Goal: Navigation & Orientation: Find specific page/section

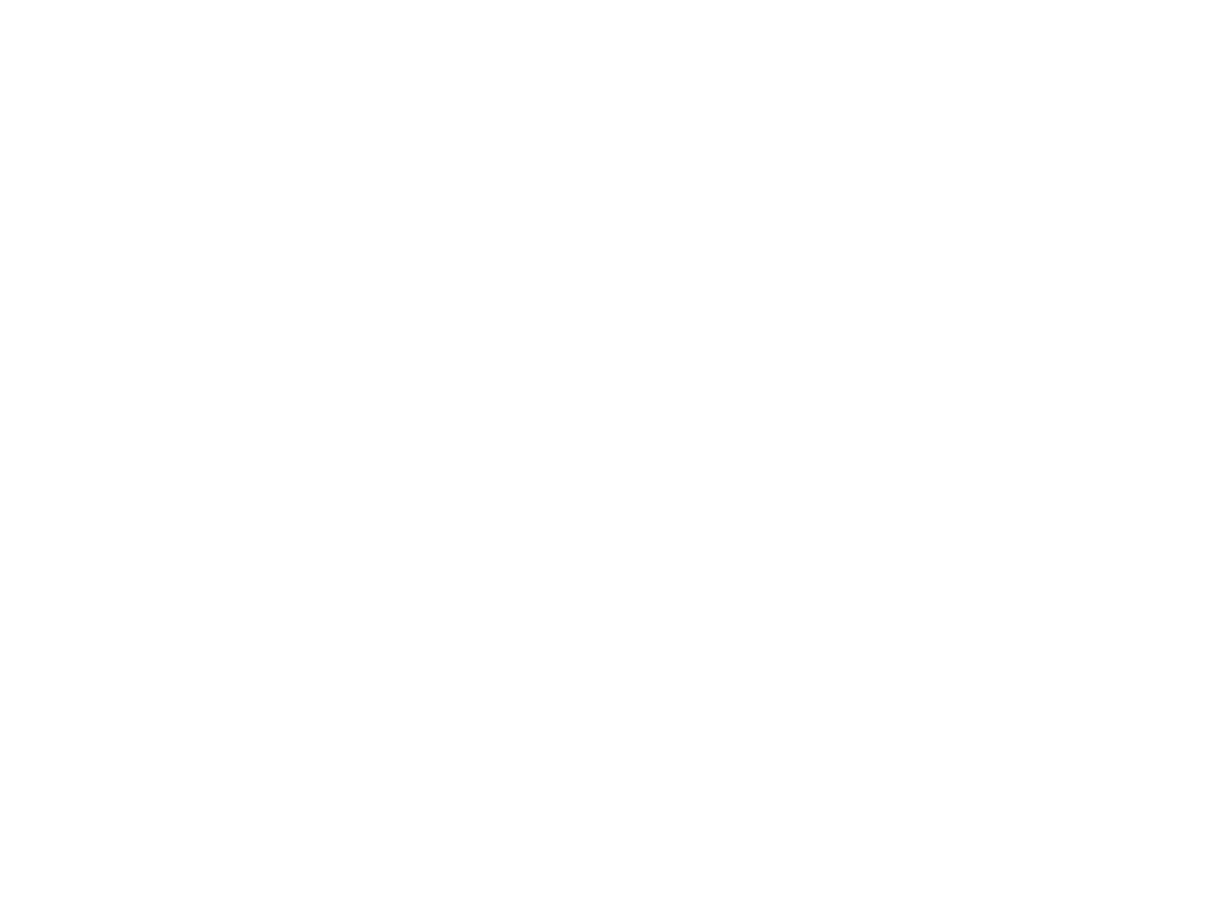
type input "[EMAIL_ADDRESS][DOMAIN_NAME]"
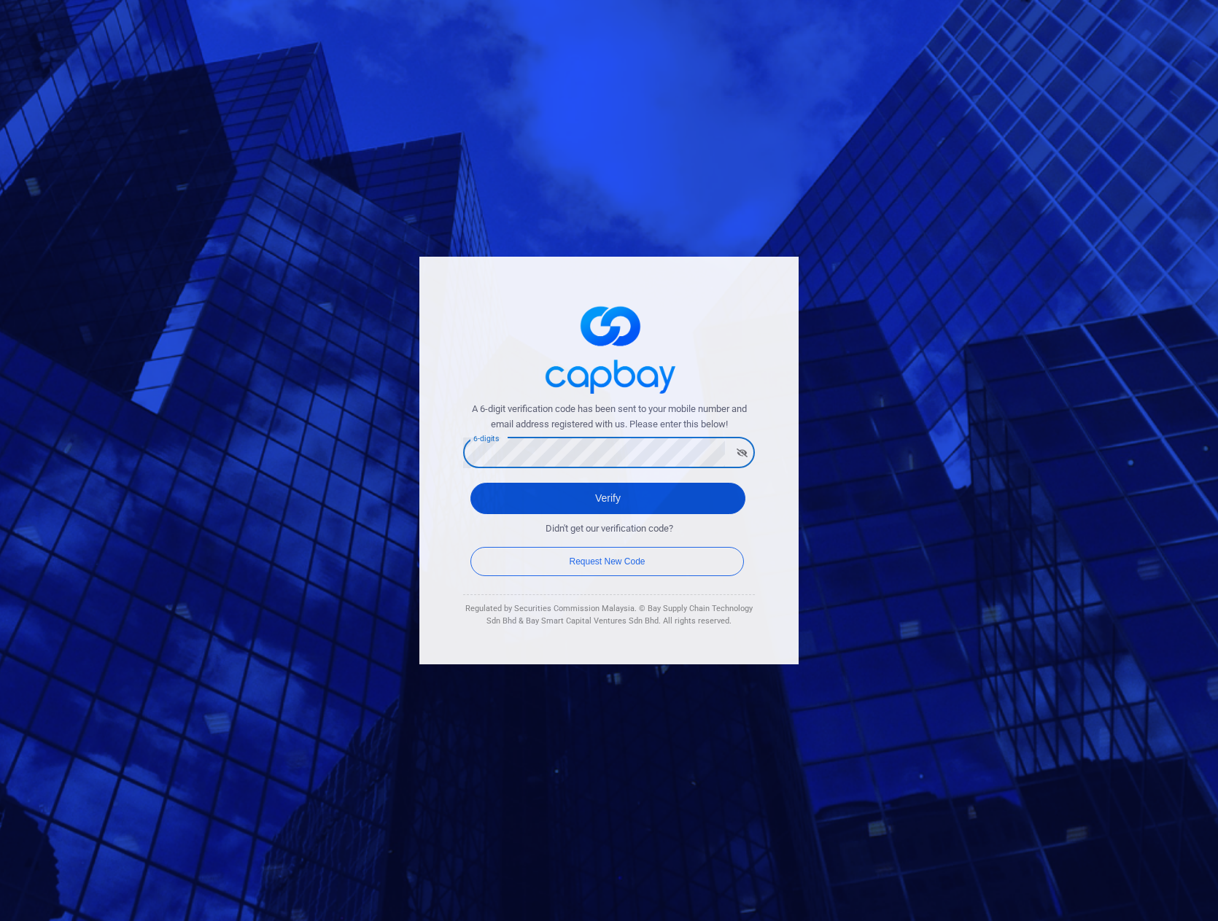
click at [598, 502] on button "Verify" at bounding box center [607, 498] width 275 height 31
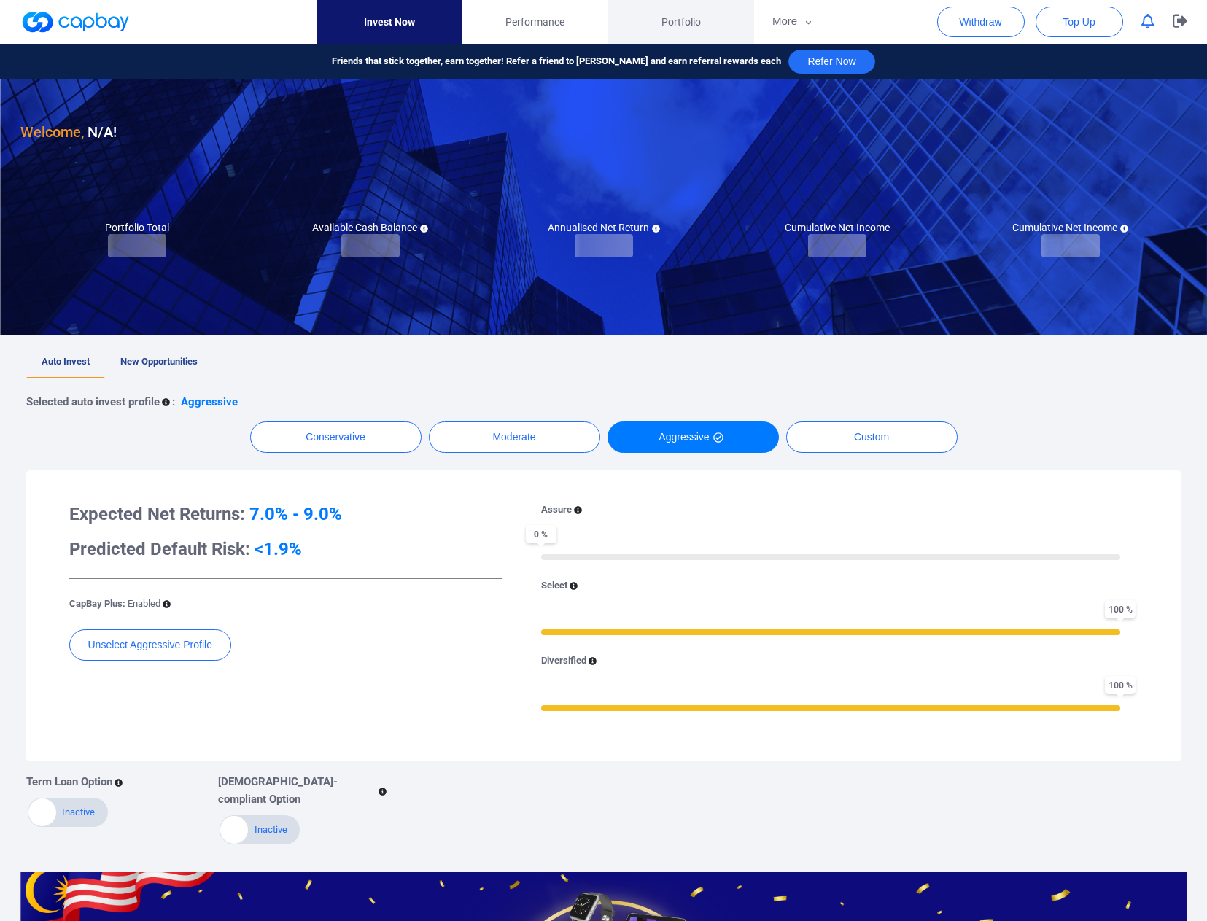
click at [675, 17] on span "Portfolio" at bounding box center [680, 22] width 39 height 16
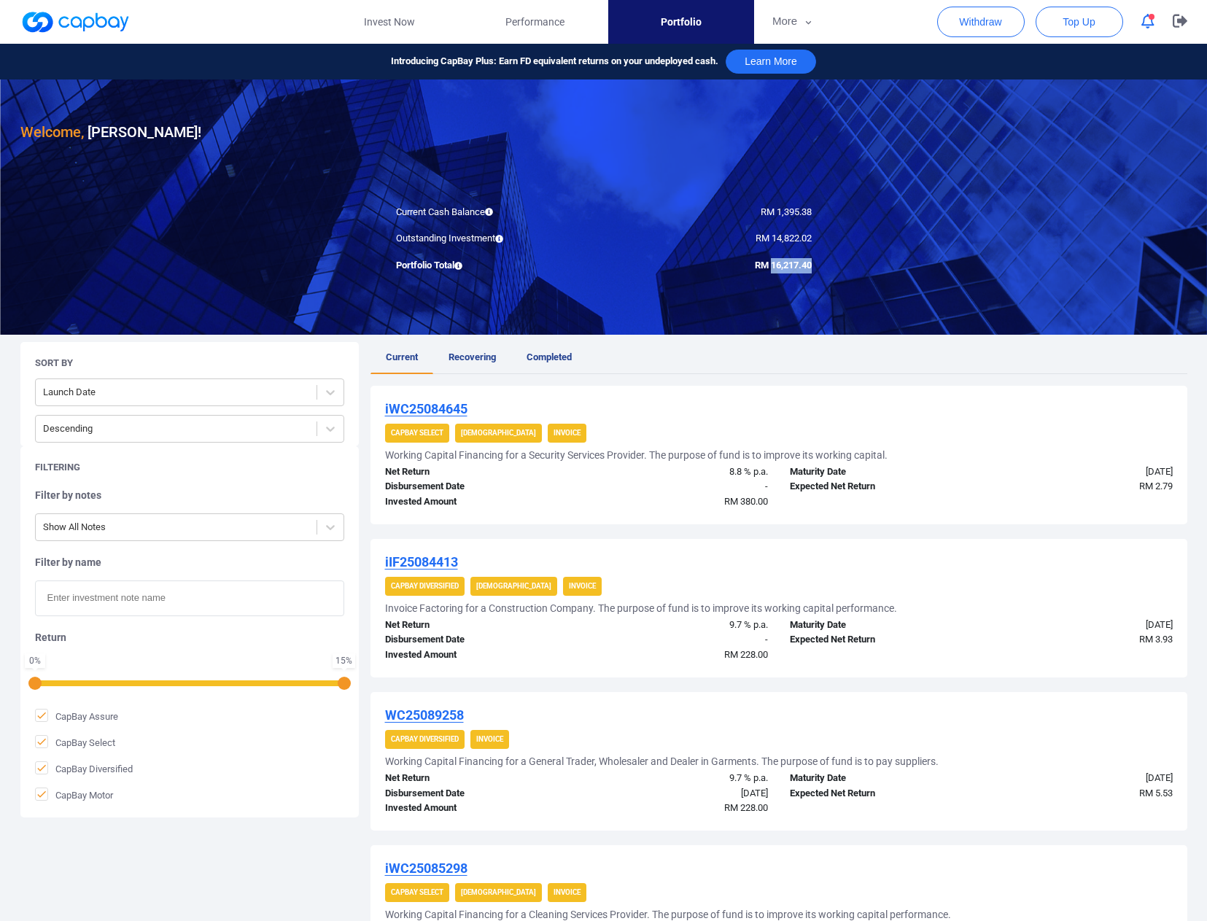
drag, startPoint x: 767, startPoint y: 264, endPoint x: 821, endPoint y: 265, distance: 54.0
click at [821, 265] on div "RM 16,217.40" at bounding box center [713, 265] width 219 height 15
copy span "16,217.40"
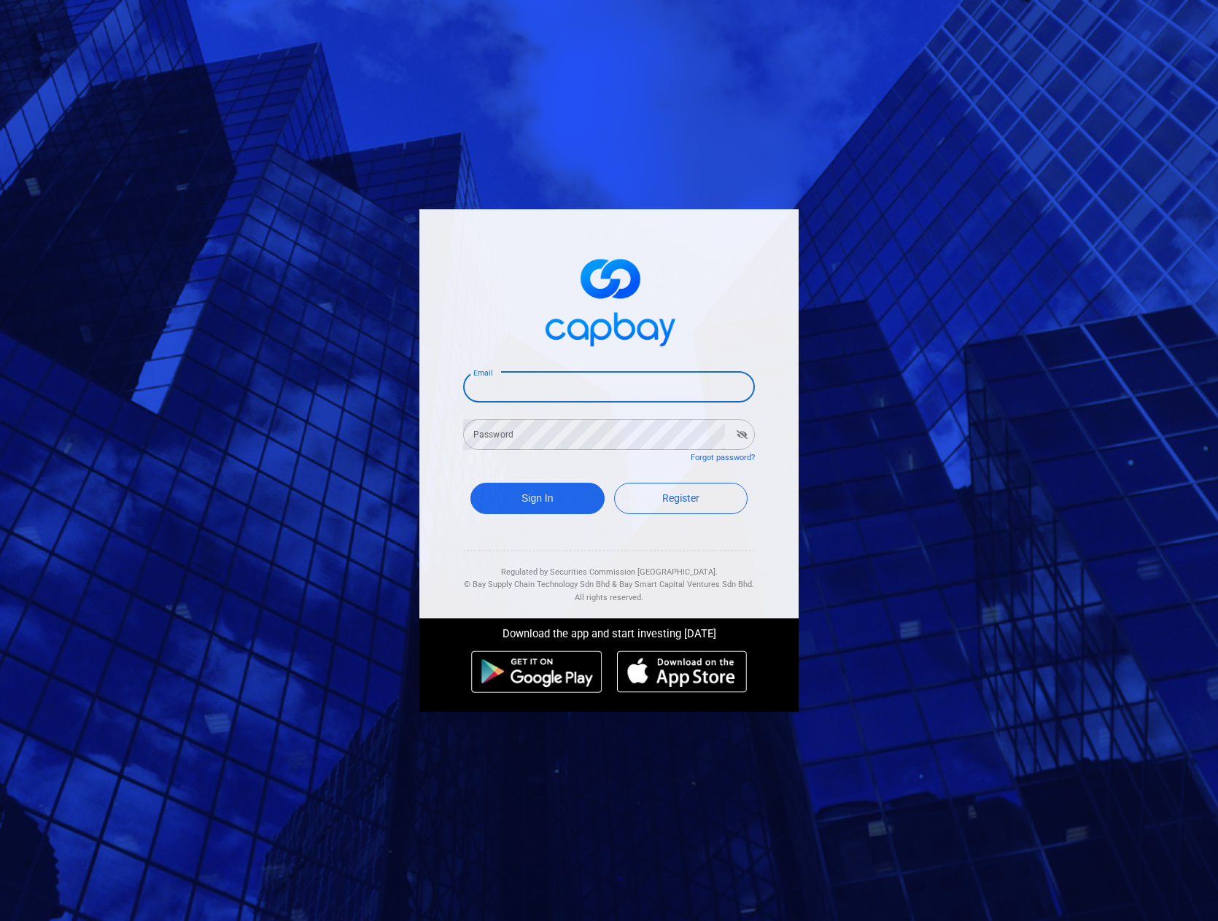
click at [733, 382] on input "Email" at bounding box center [609, 387] width 292 height 31
type input "[EMAIL_ADDRESS][DOMAIN_NAME]"
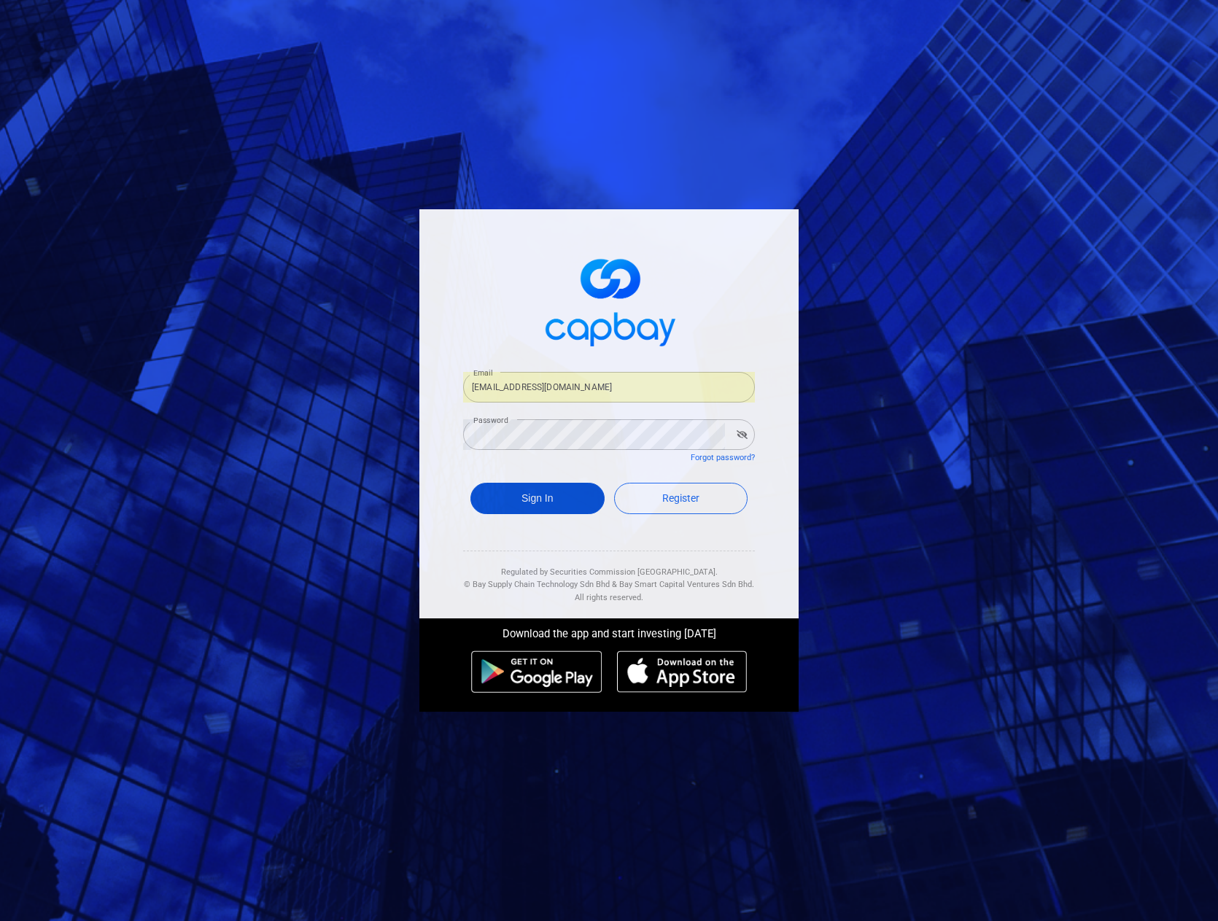
click at [523, 505] on button "Sign In" at bounding box center [537, 498] width 134 height 31
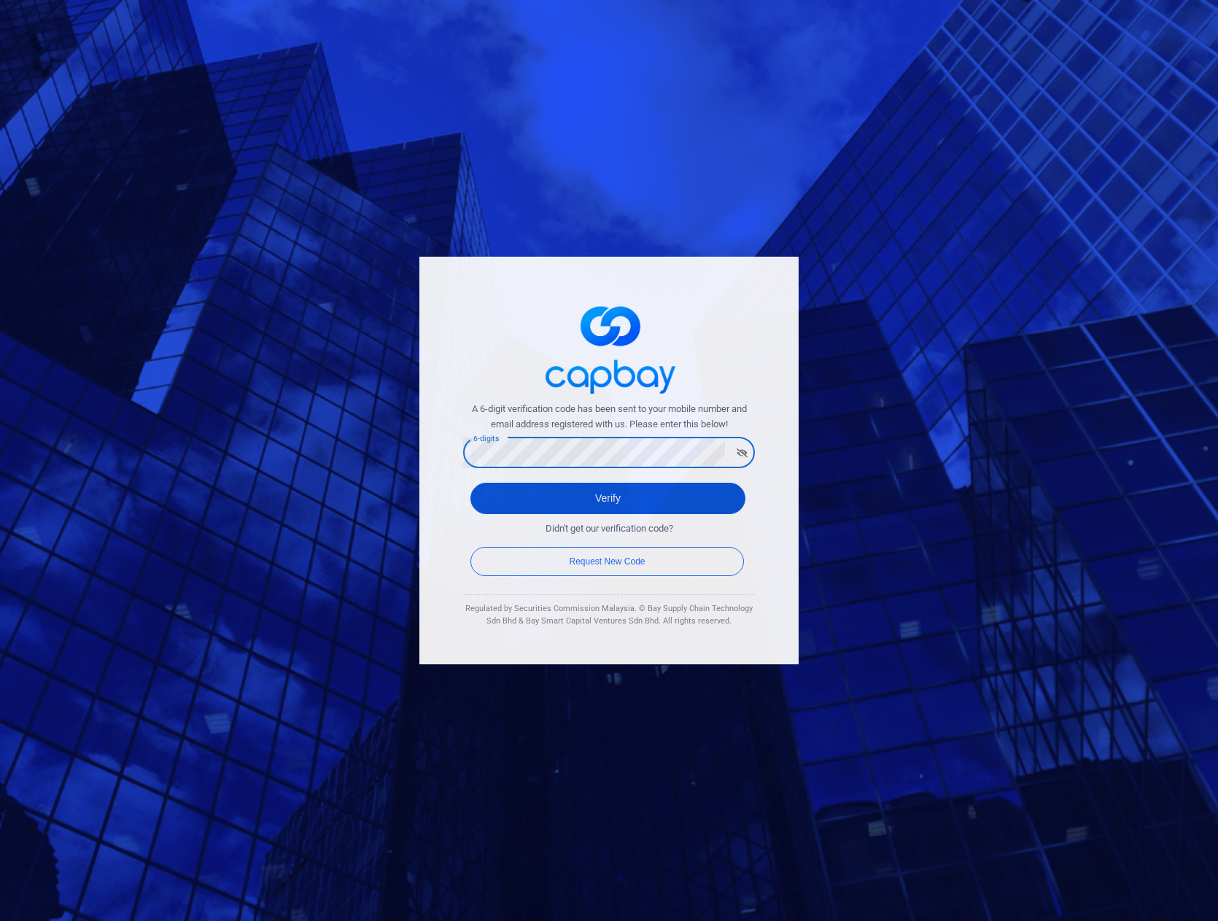
click at [591, 499] on button "Verify" at bounding box center [607, 498] width 275 height 31
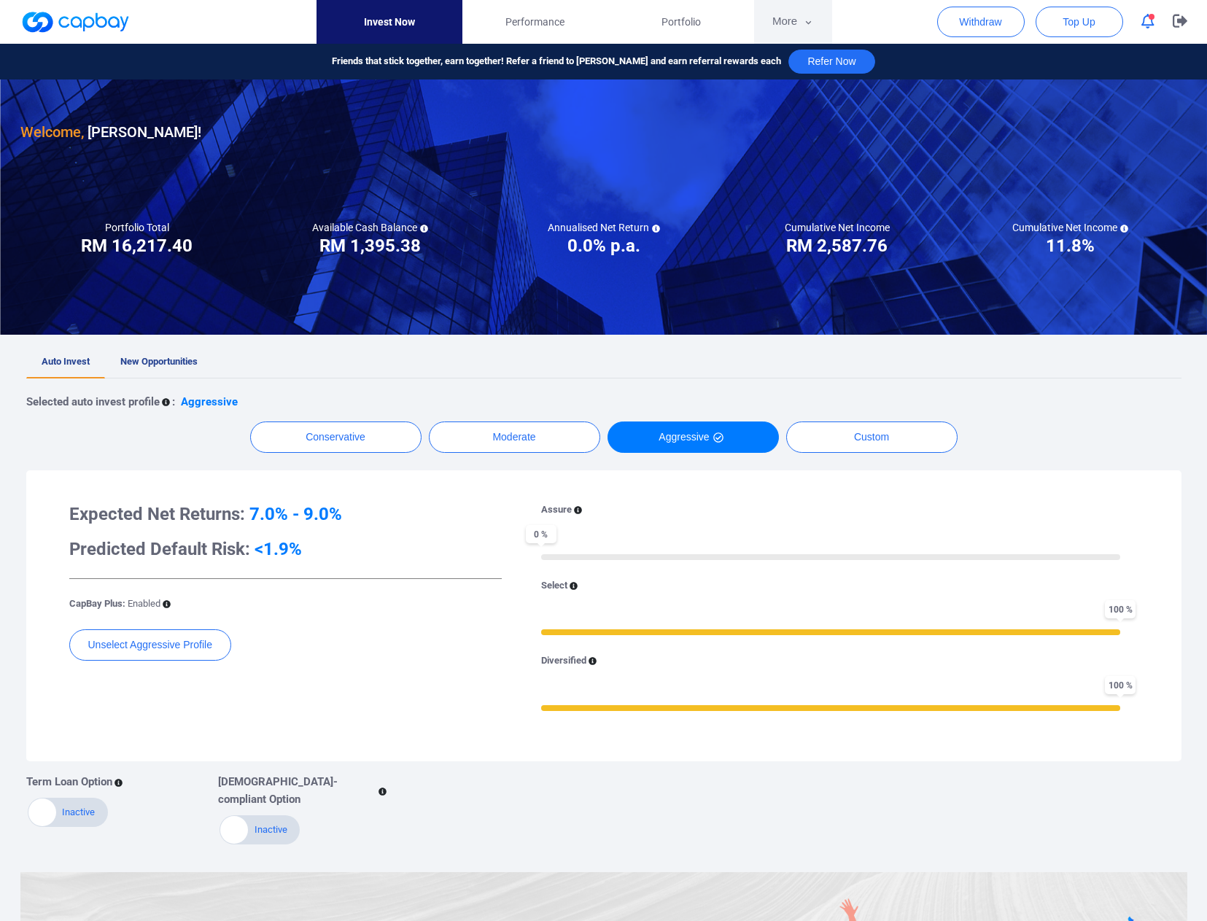
click at [777, 16] on button "More" at bounding box center [793, 22] width 78 height 44
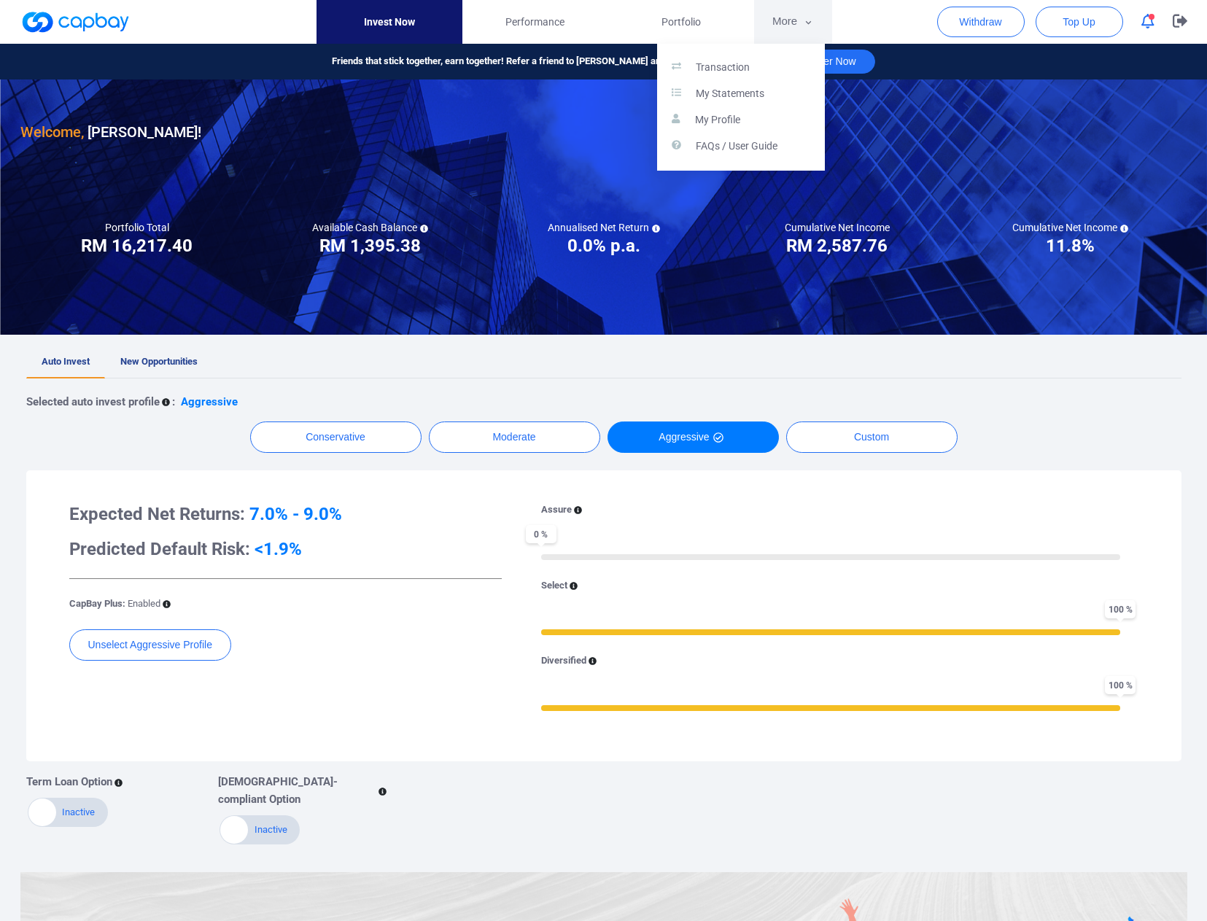
click at [777, 16] on button "button" at bounding box center [603, 460] width 1207 height 921
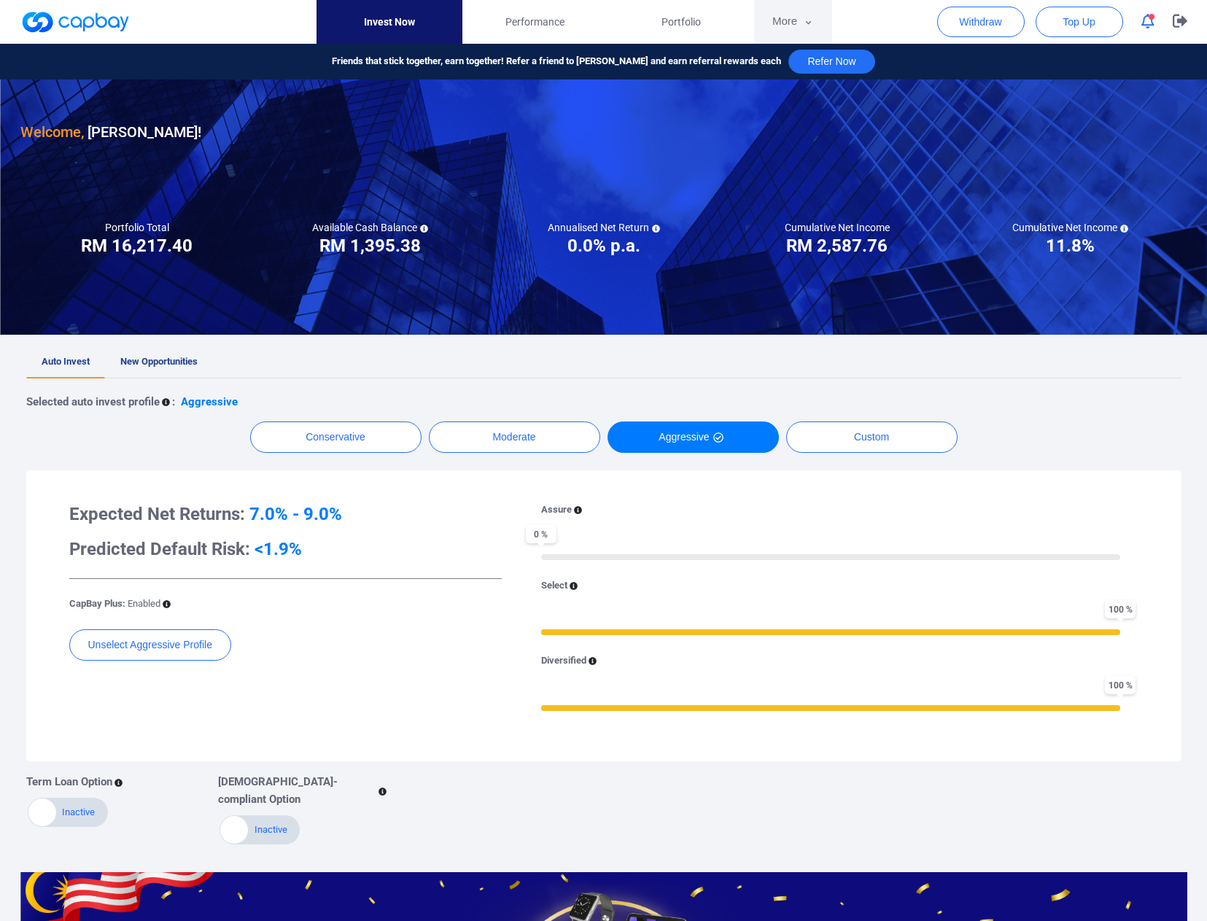
click at [783, 16] on button "More" at bounding box center [793, 22] width 78 height 44
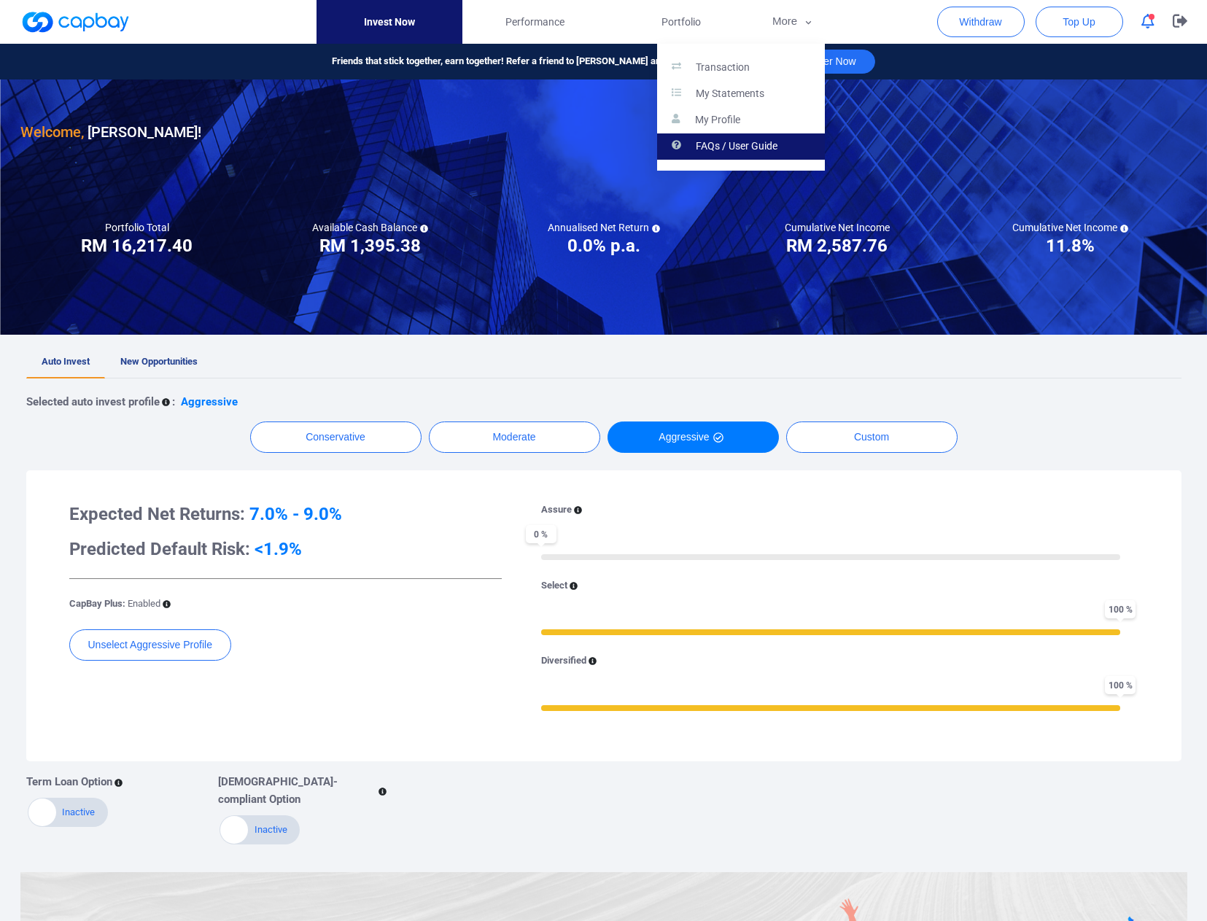
click at [719, 147] on p "FAQs / User Guide" at bounding box center [737, 146] width 82 height 13
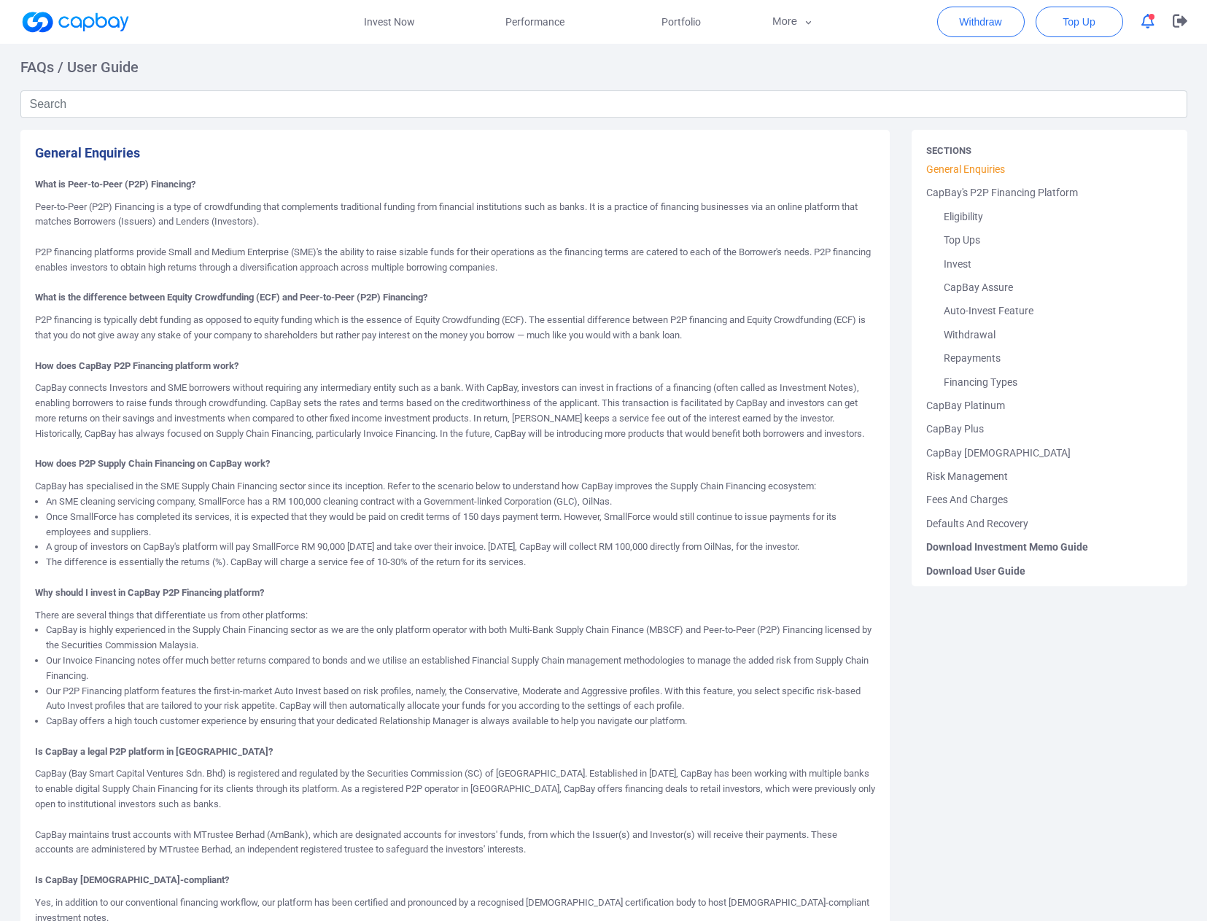
drag, startPoint x: 719, startPoint y: 146, endPoint x: 607, endPoint y: 163, distance: 112.9
click at [607, 163] on div "General Enquiries What is Peer-to-Peer (P2P) Financing? Peer-to-Peer (P2P) Fina…" at bounding box center [455, 569] width 870 height 879
click at [375, 20] on link "Invest Now" at bounding box center [389, 22] width 146 height 44
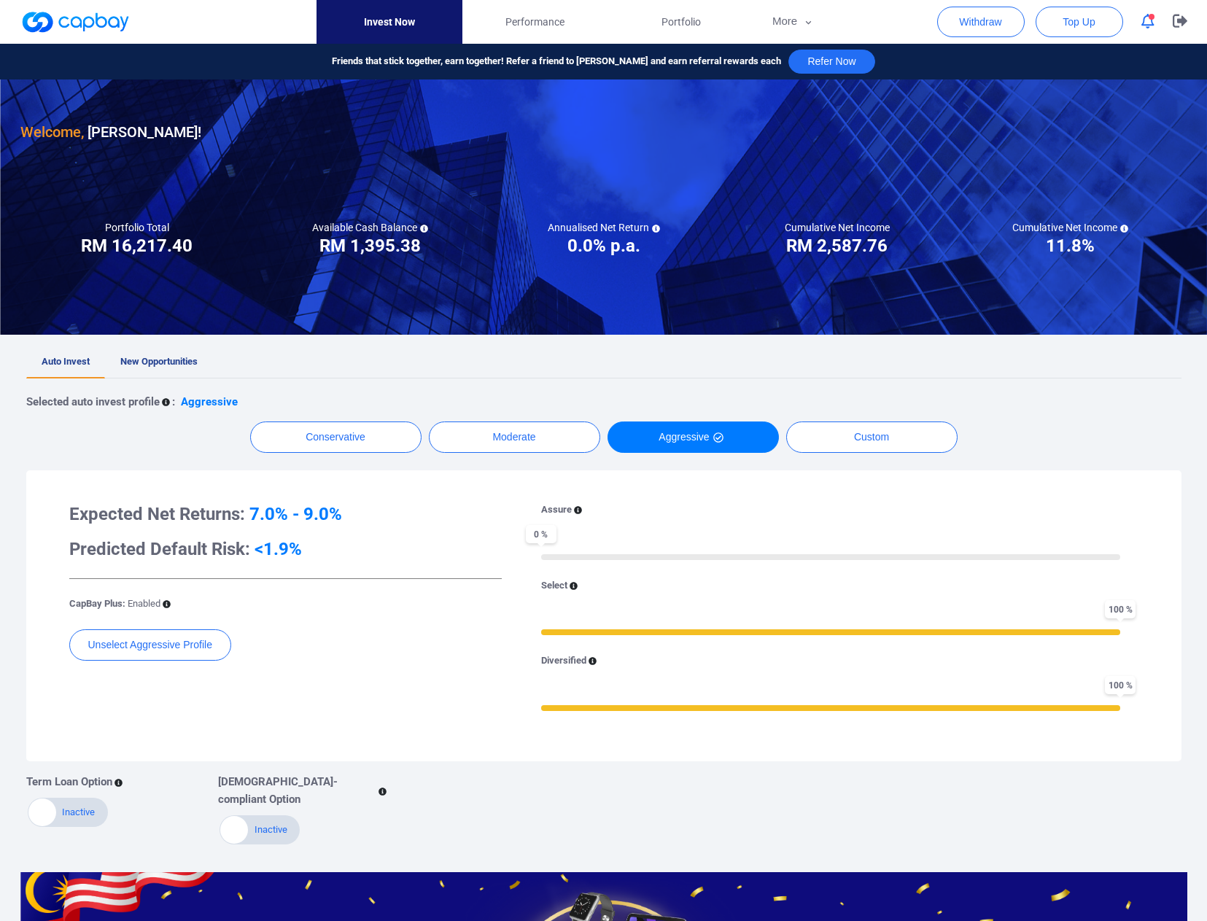
click at [1149, 17] on span "button" at bounding box center [1151, 17] width 6 height 6
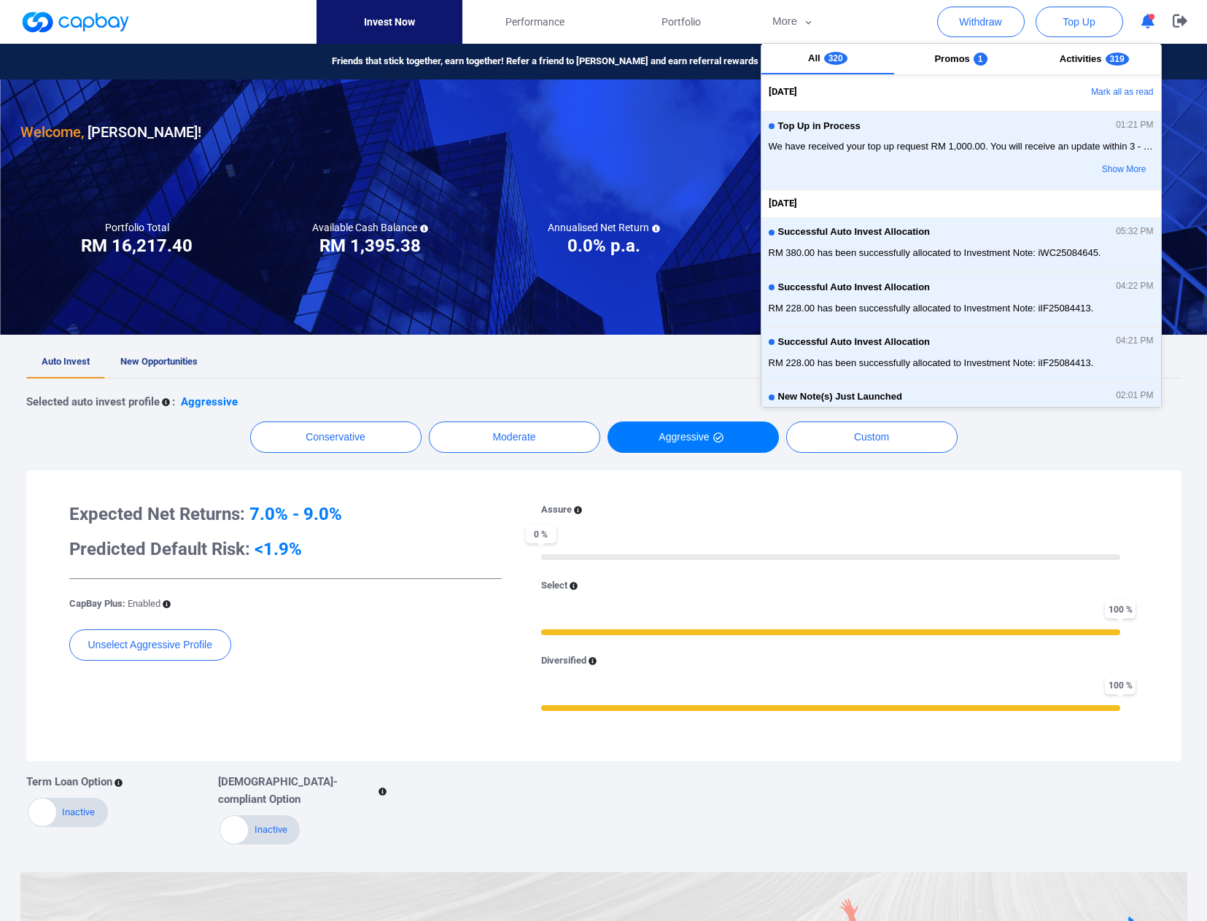
click at [1149, 17] on span "button" at bounding box center [1151, 17] width 6 height 6
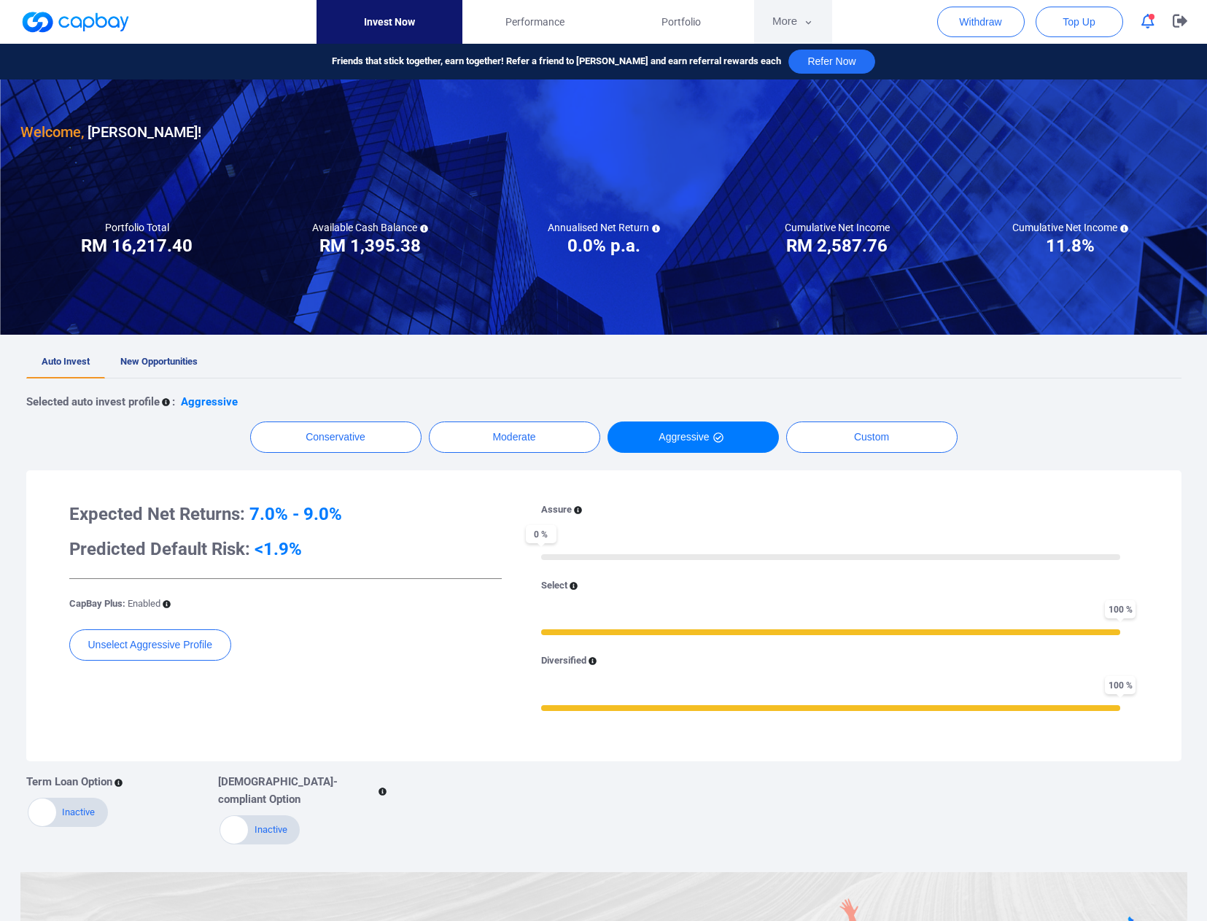
click at [787, 17] on button "More" at bounding box center [793, 22] width 78 height 44
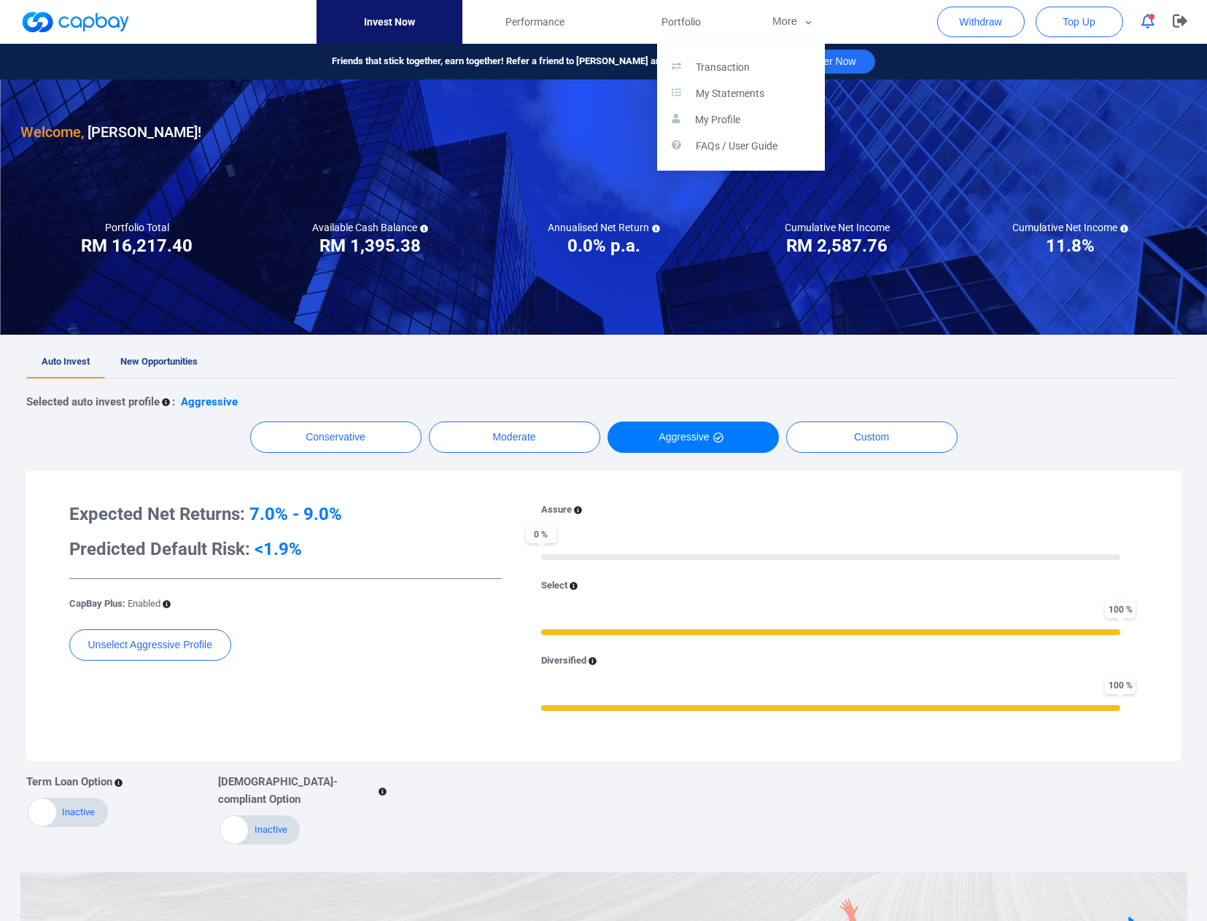
click at [677, 31] on button "button" at bounding box center [603, 460] width 1207 height 921
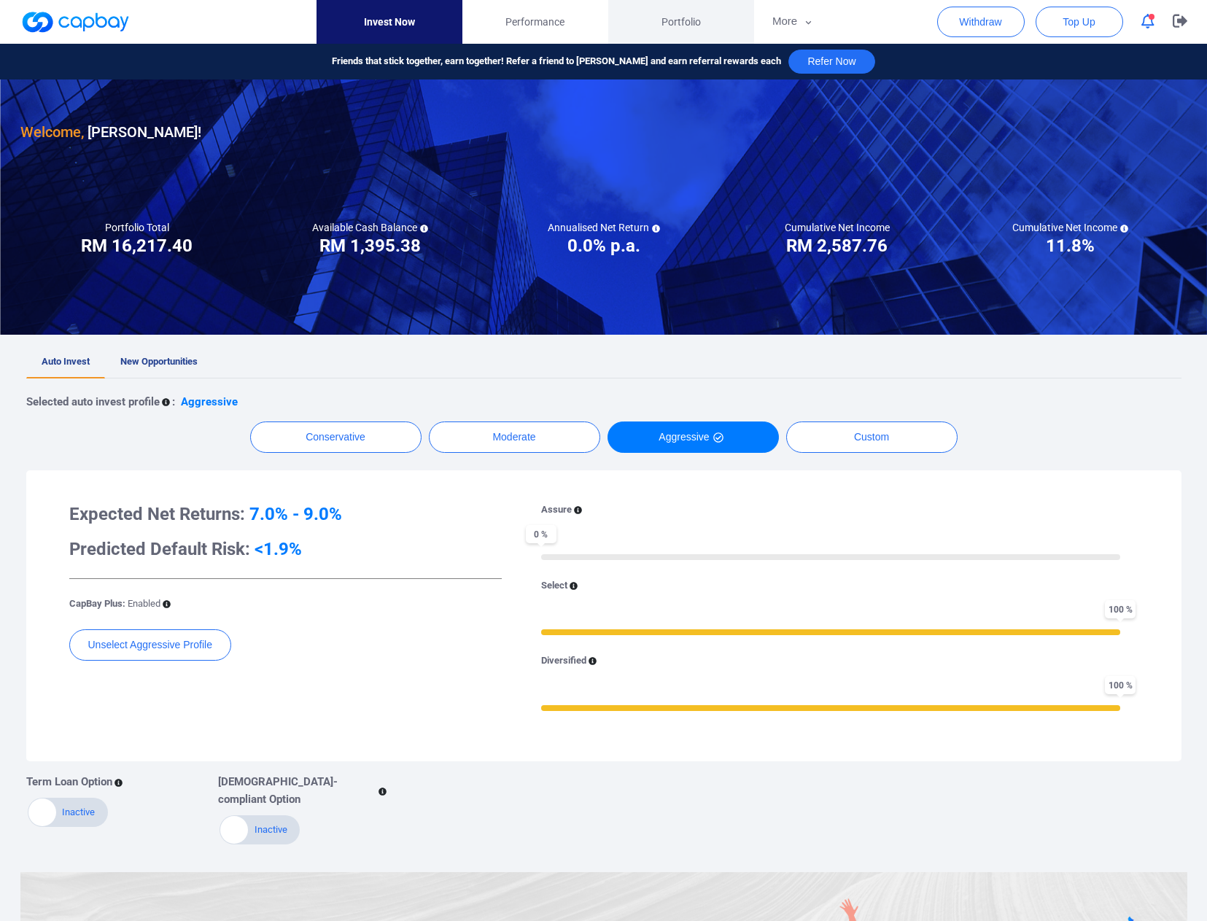
click at [680, 23] on span "Portfolio" at bounding box center [680, 22] width 39 height 16
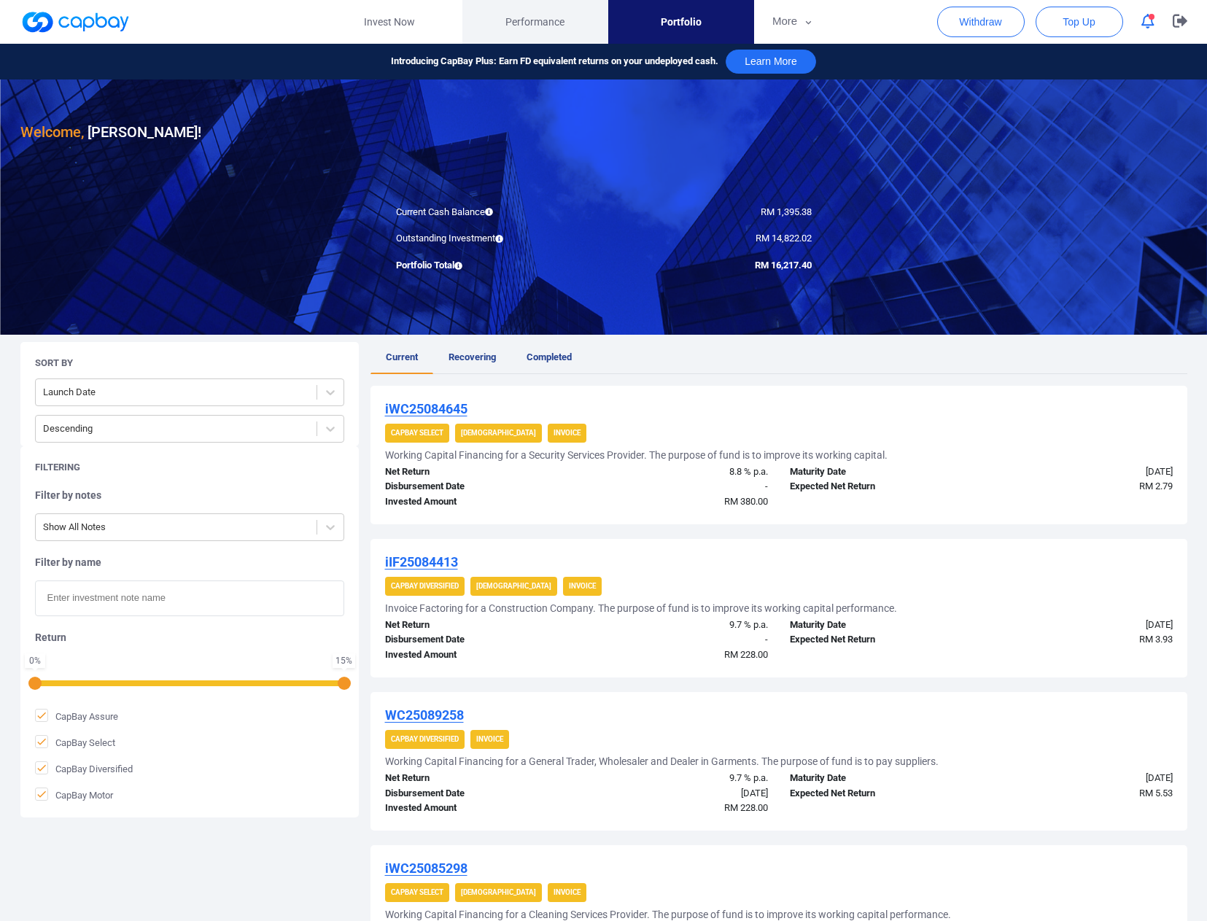
click at [541, 20] on span "Performance" at bounding box center [534, 22] width 59 height 16
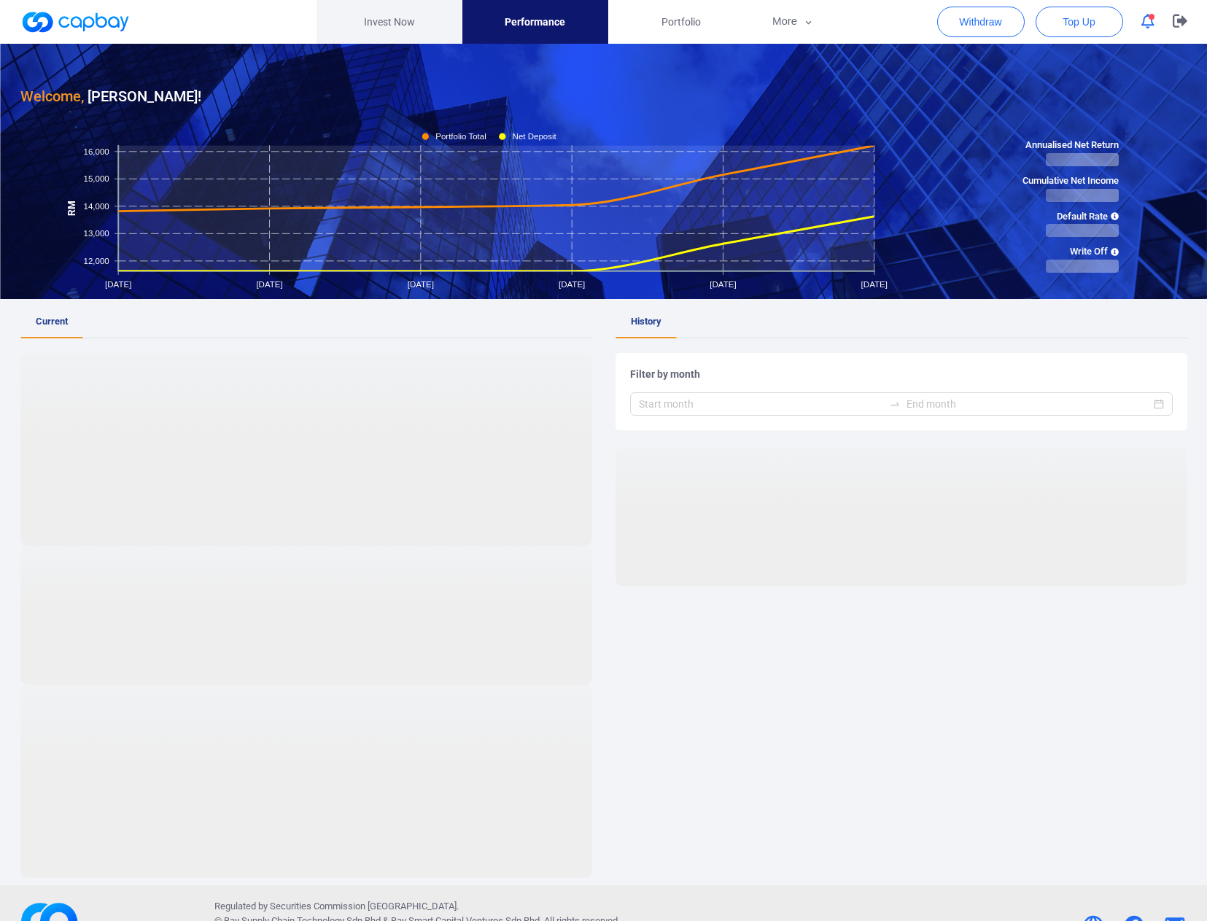
click at [405, 27] on link "Invest Now" at bounding box center [389, 22] width 146 height 44
